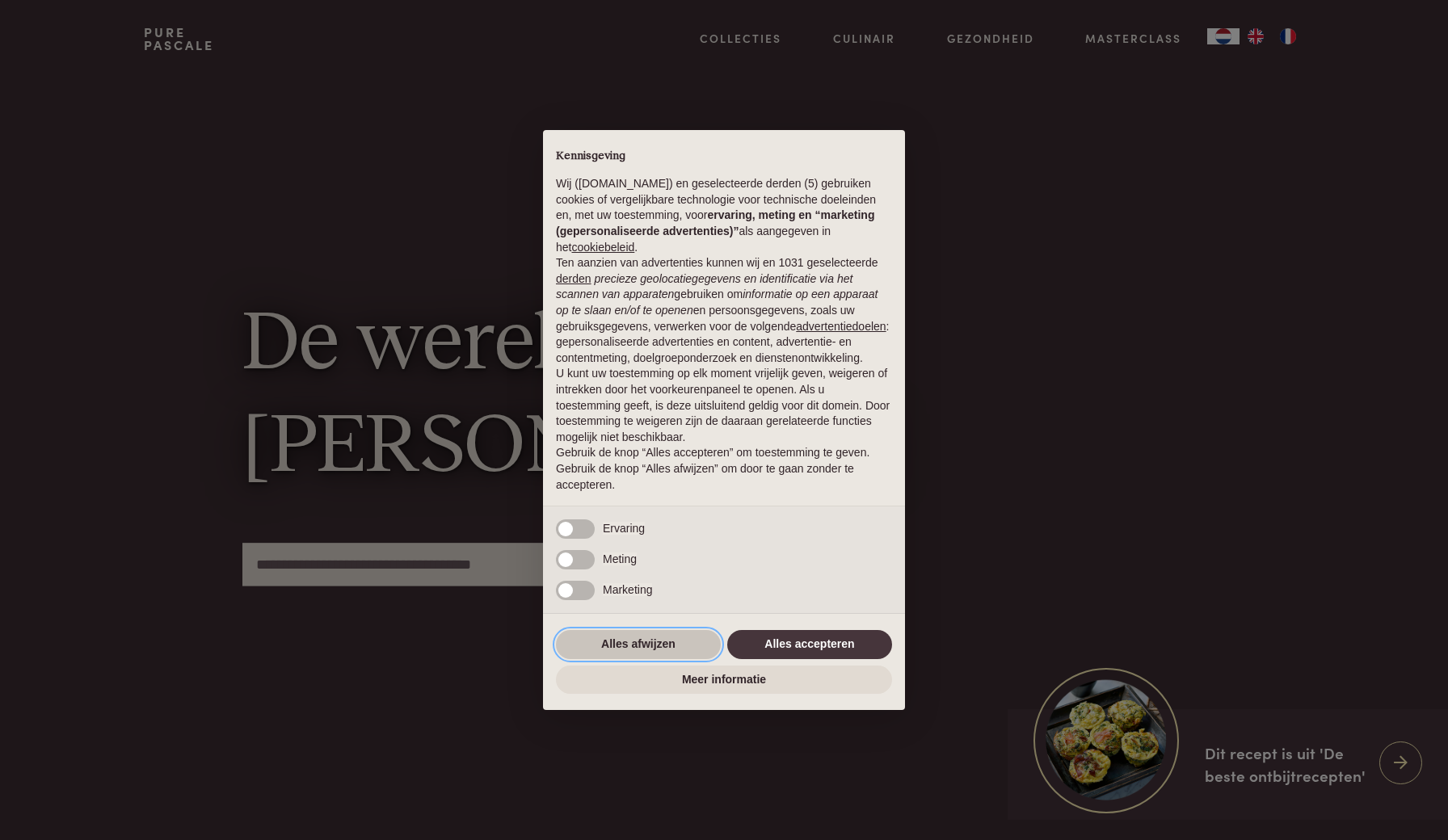
click at [681, 652] on button "Alles afwijzen" at bounding box center [638, 644] width 164 height 29
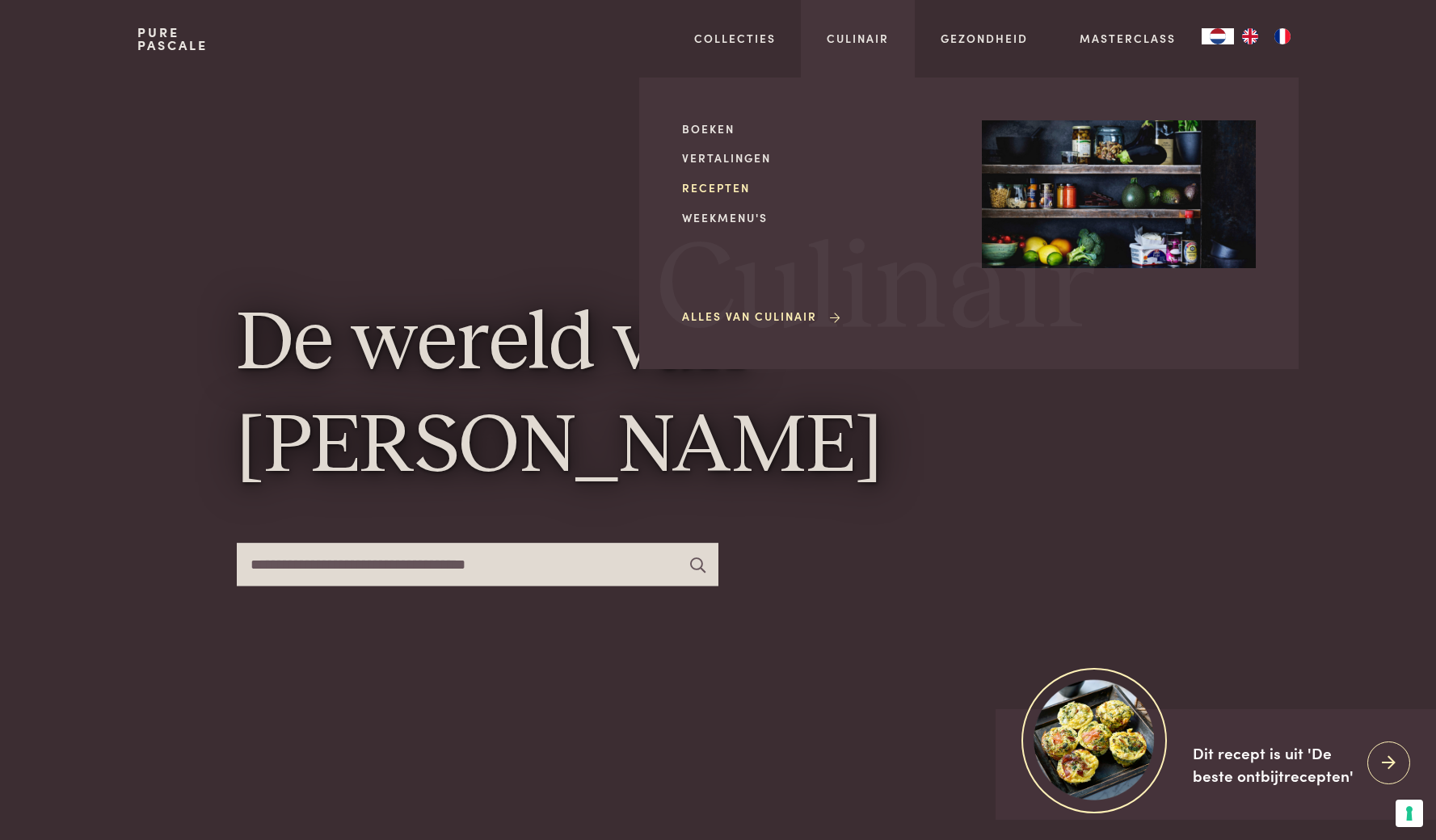
click at [732, 183] on link "Recepten" at bounding box center [819, 188] width 274 height 17
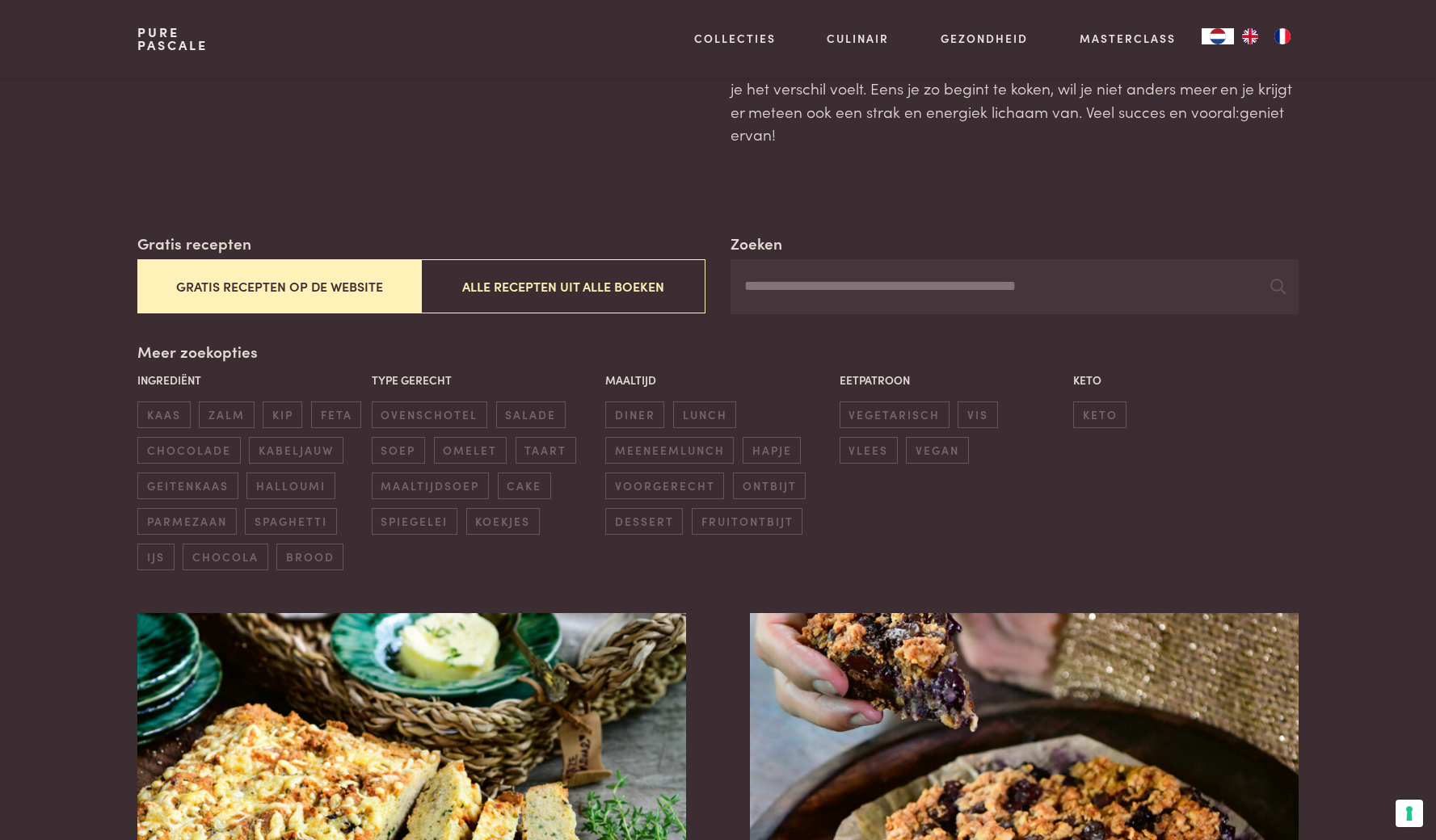
scroll to position [154, 0]
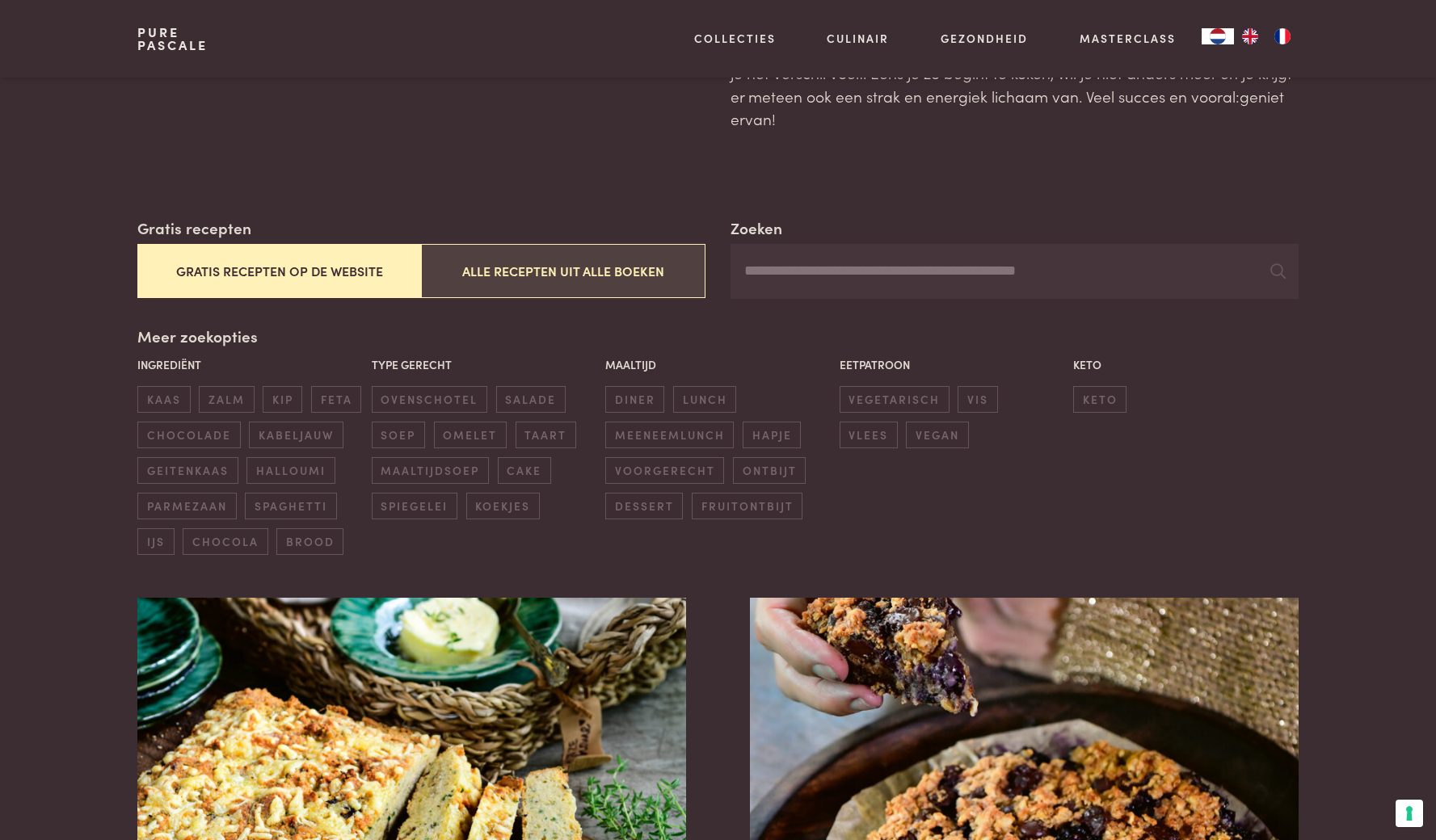
click at [504, 252] on button "Alle recepten uit alle boeken" at bounding box center [562, 270] width 284 height 54
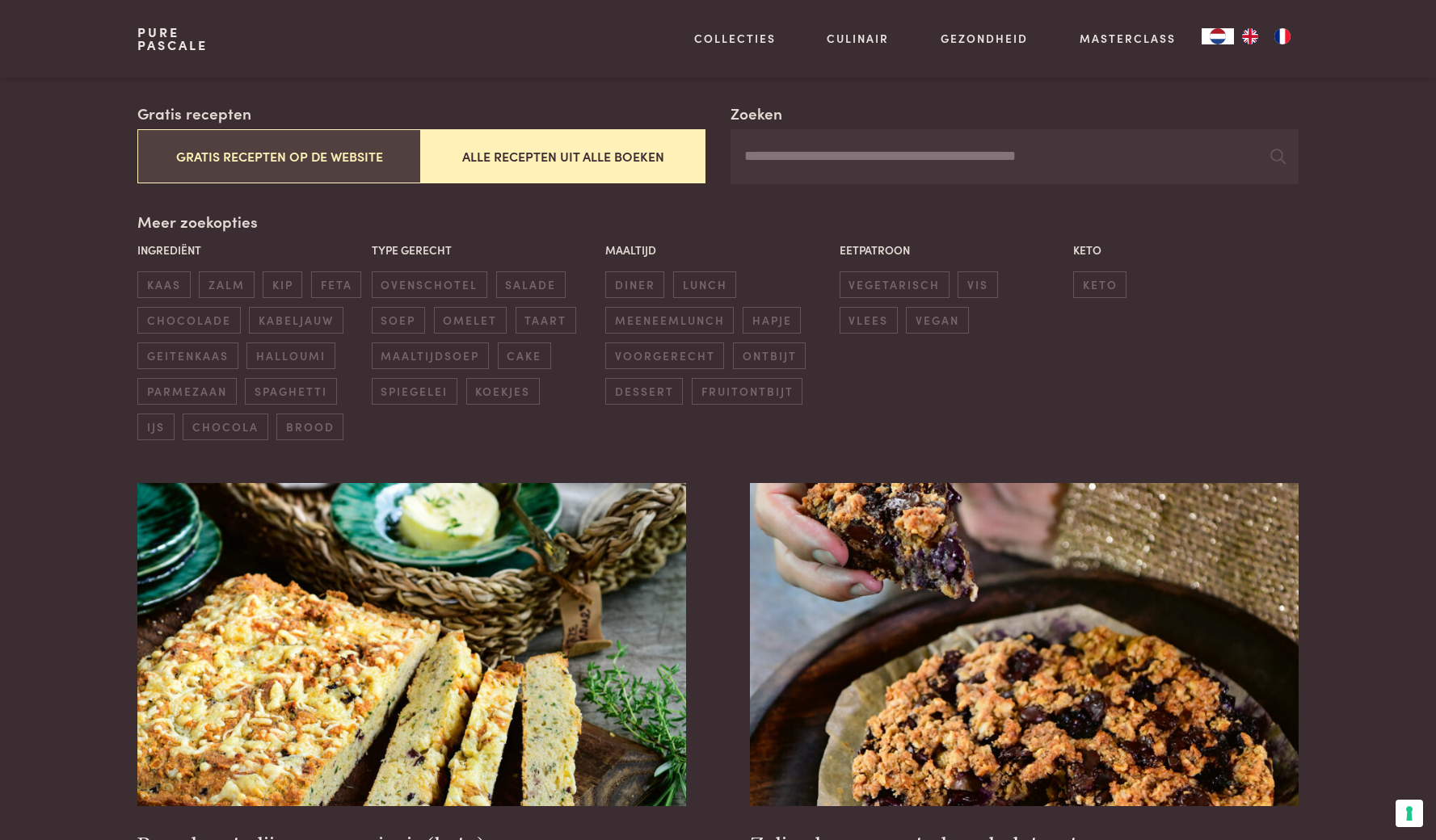
click at [294, 153] on button "Gratis recepten op de website" at bounding box center [279, 156] width 284 height 54
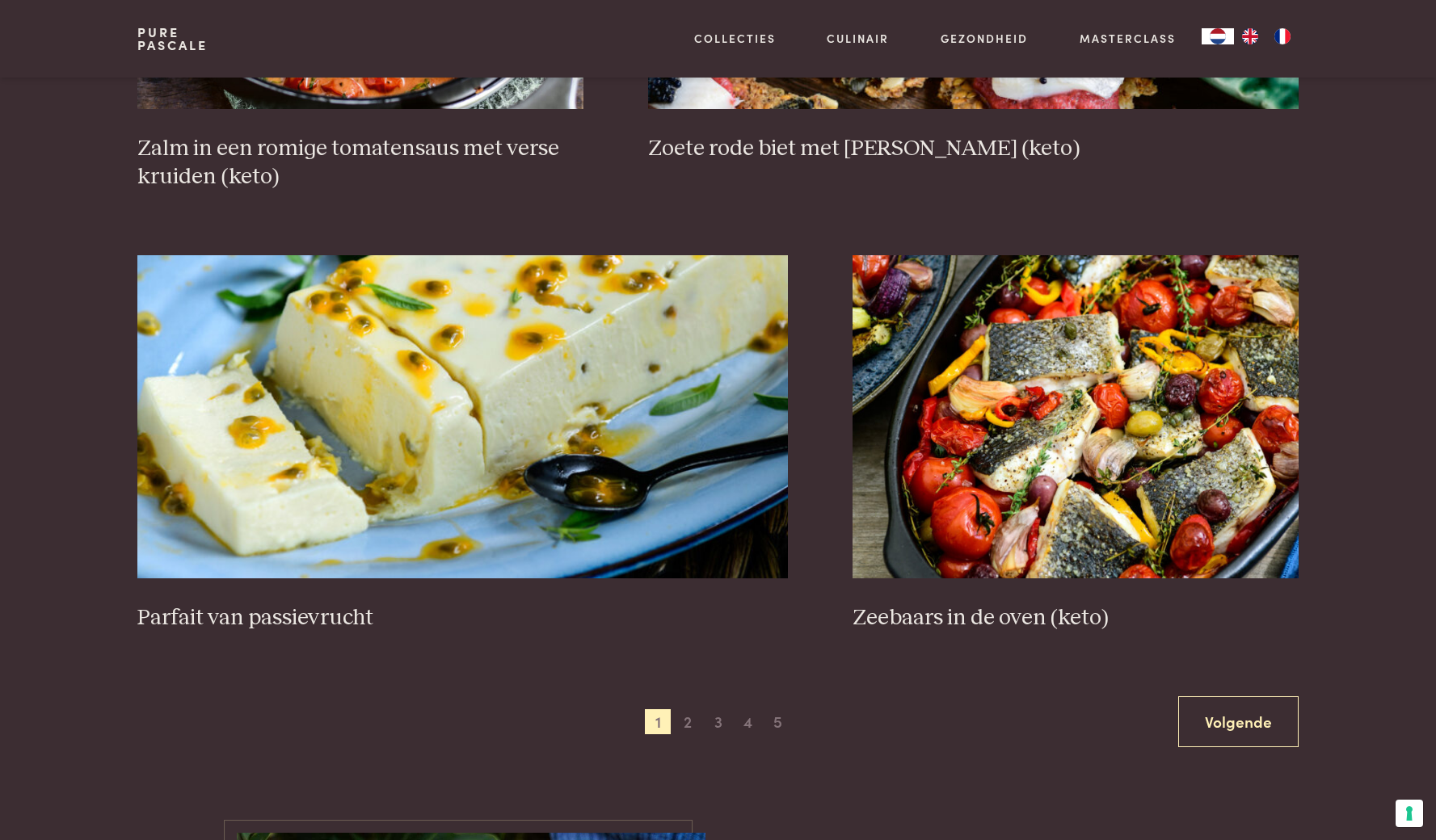
scroll to position [2747, 0]
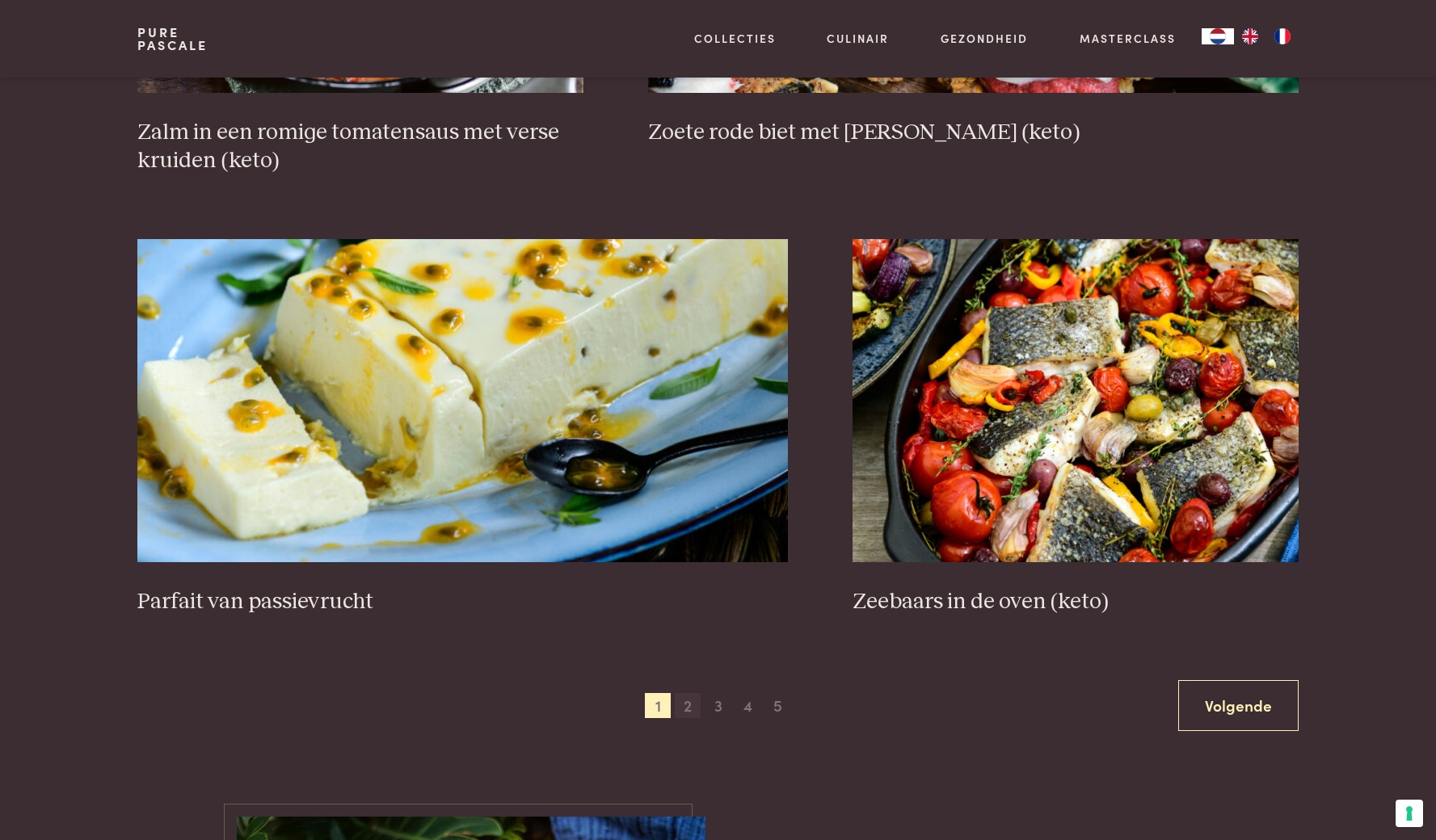
click at [689, 702] on span "2" at bounding box center [687, 705] width 26 height 26
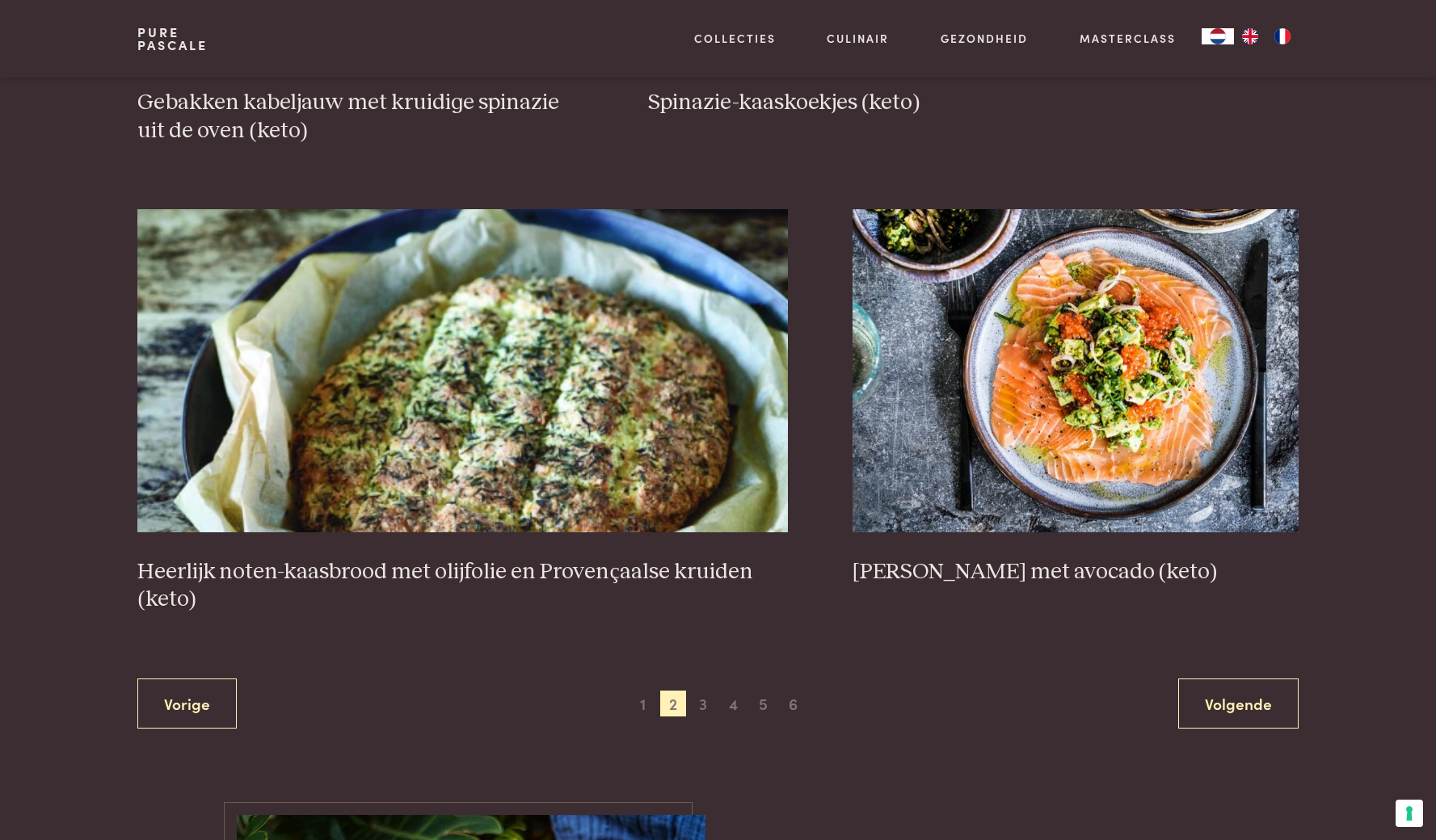
scroll to position [2852, 0]
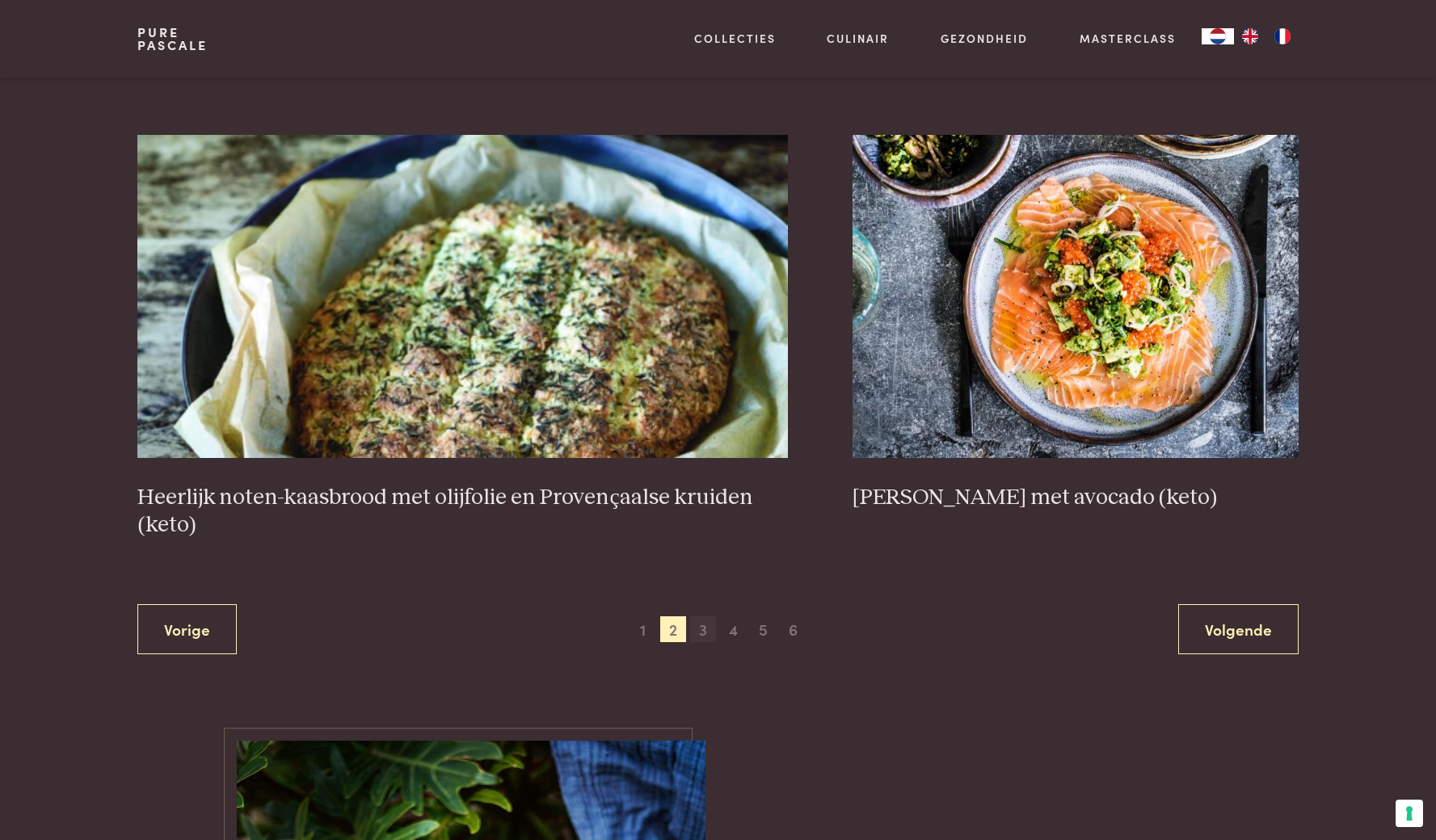
click at [709, 616] on span "3" at bounding box center [703, 629] width 26 height 26
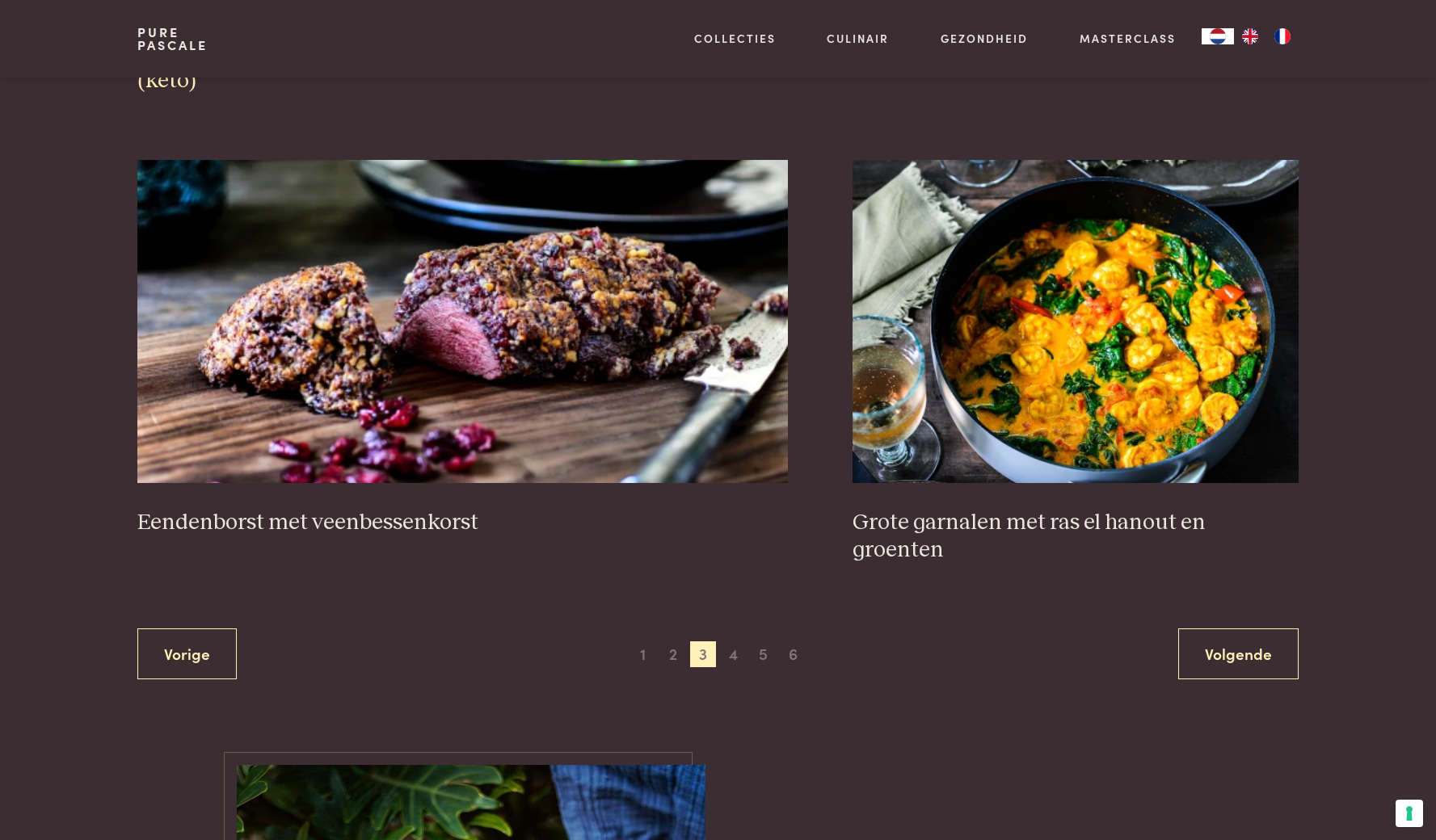
scroll to position [2936, 0]
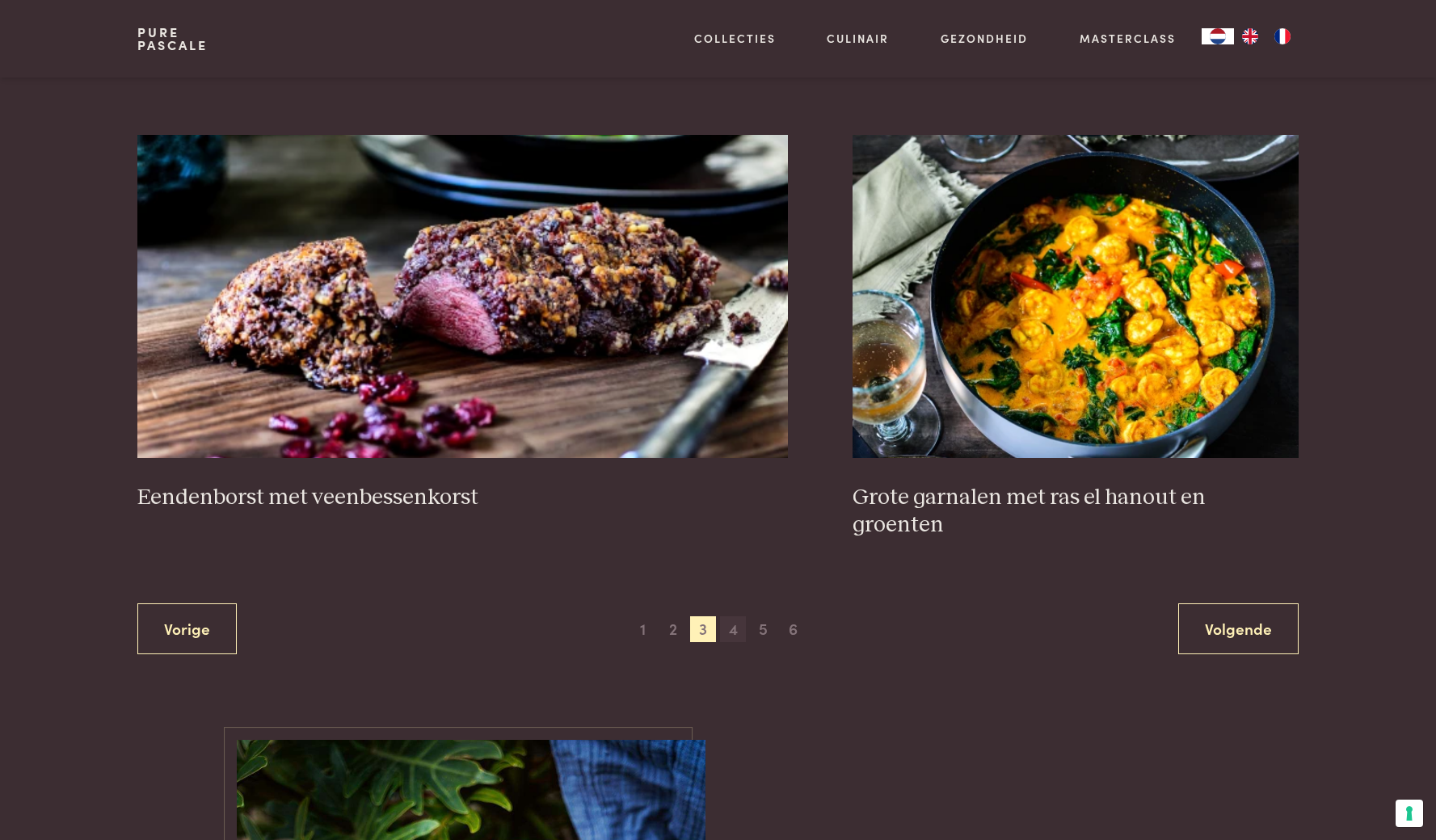
click at [729, 616] on span "4" at bounding box center [732, 629] width 26 height 26
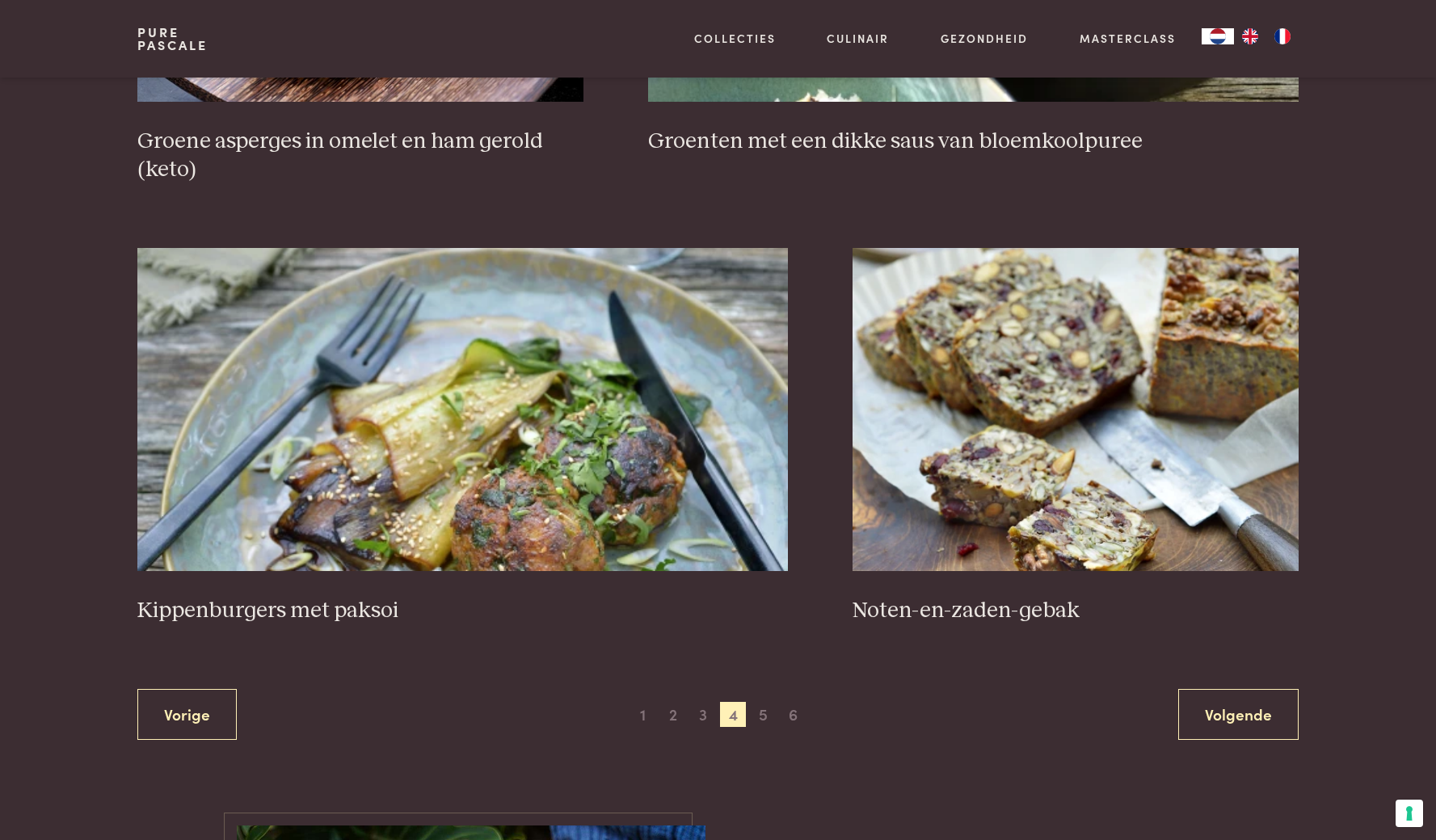
scroll to position [2744, 0]
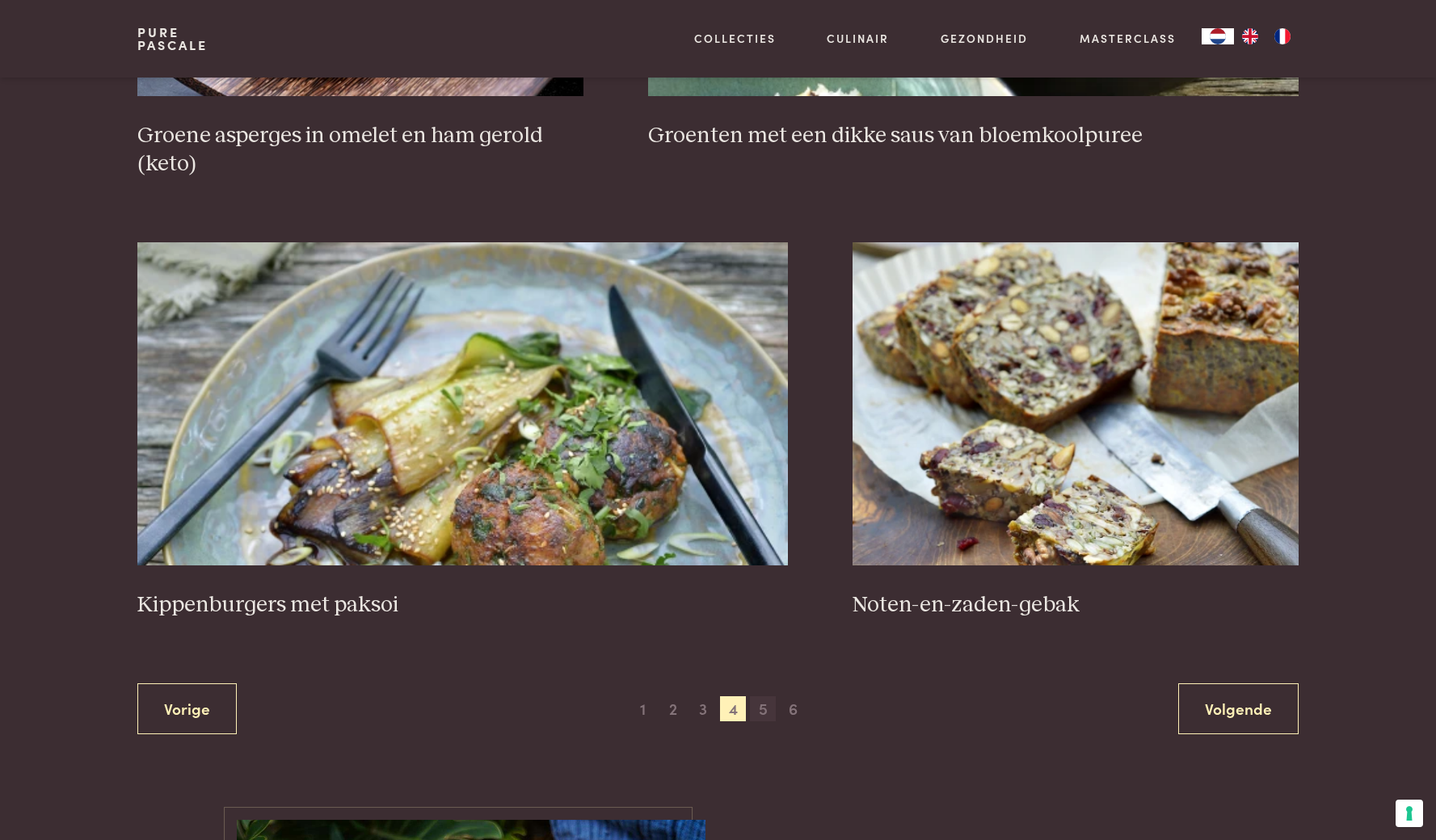
click at [759, 708] on span "5" at bounding box center [763, 709] width 26 height 26
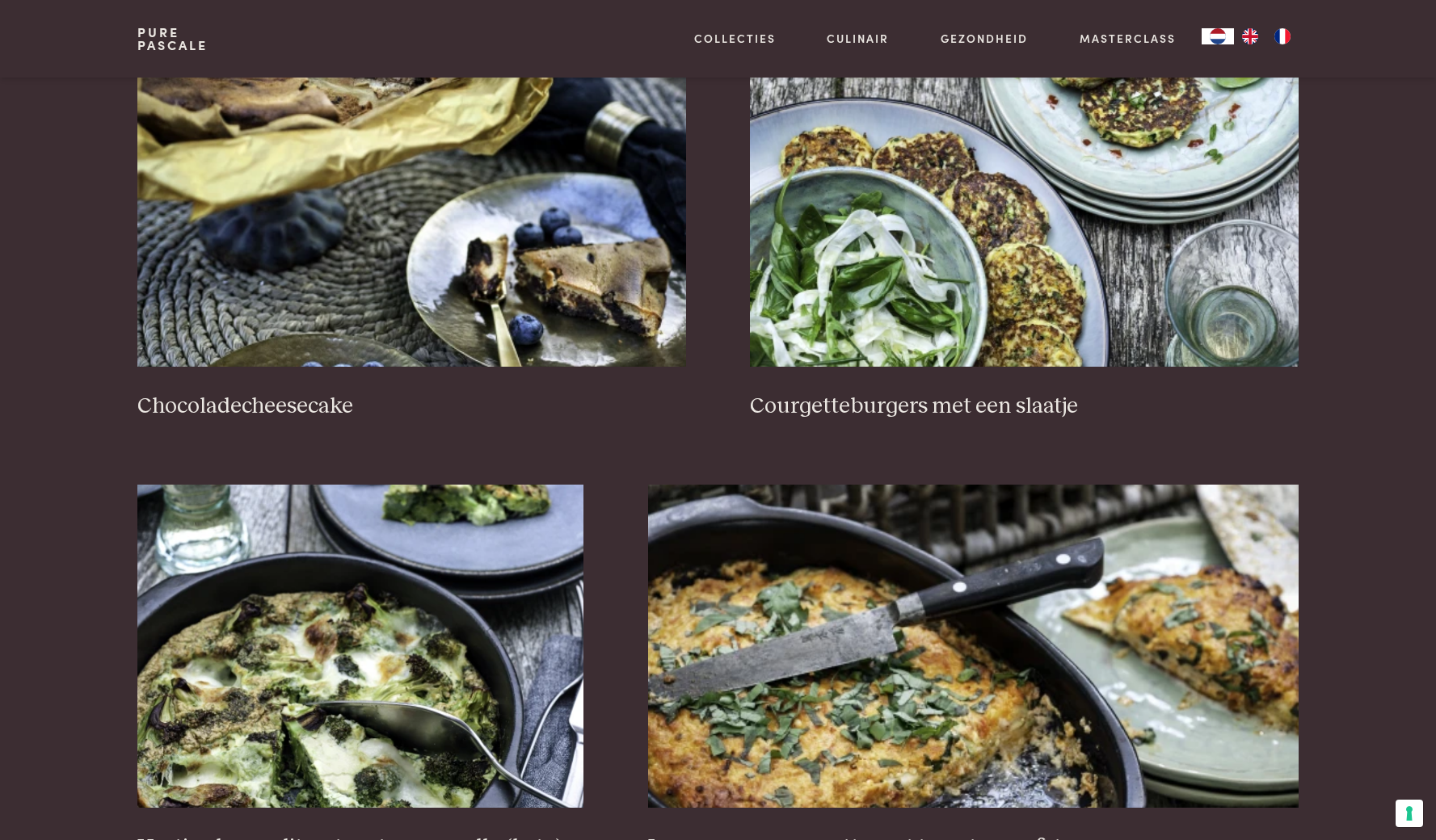
scroll to position [748, 0]
